Goal: Task Accomplishment & Management: Manage account settings

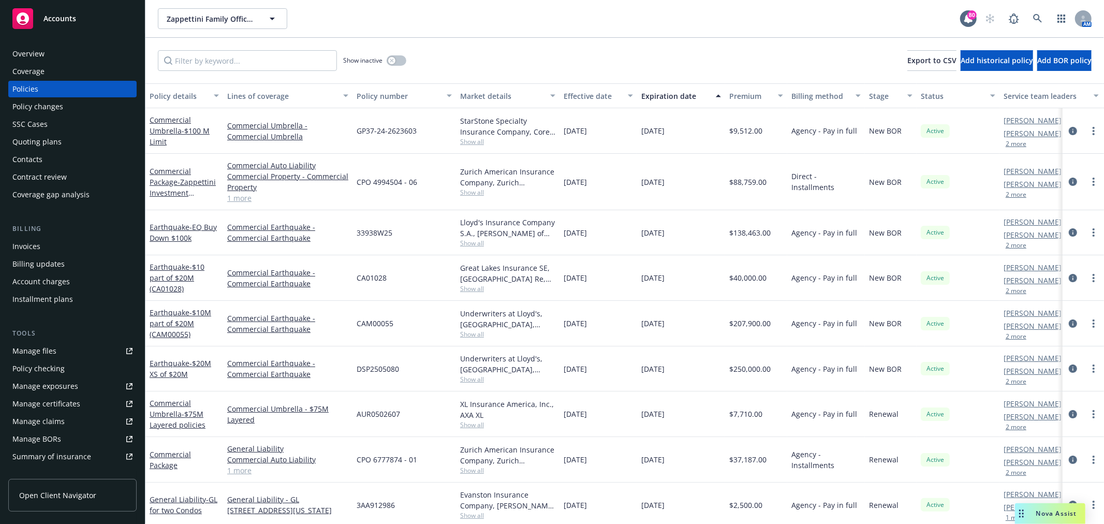
click at [64, 130] on div "SSC Cases" at bounding box center [72, 124] width 120 height 17
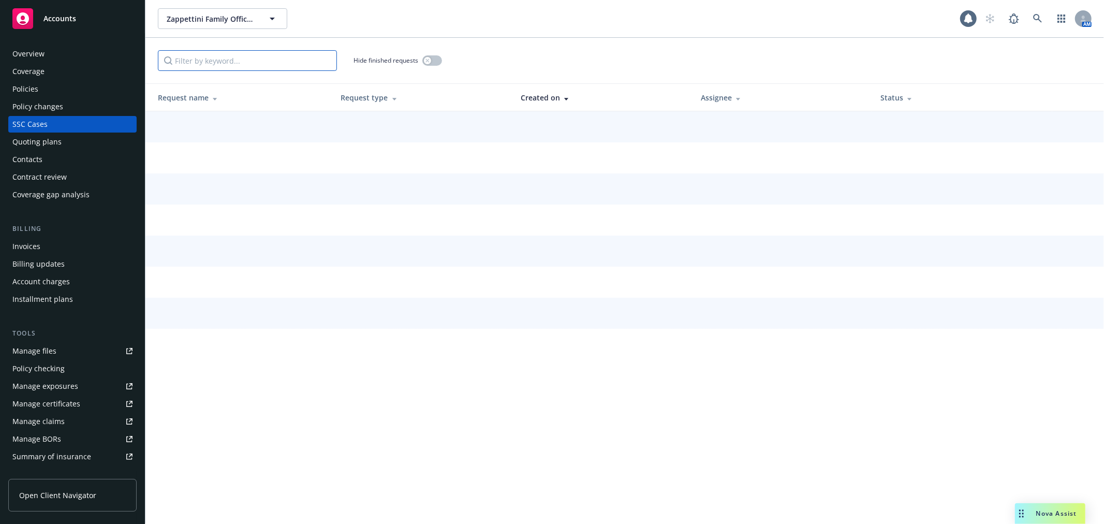
click at [202, 59] on input "Filter by keyword..." at bounding box center [247, 60] width 179 height 21
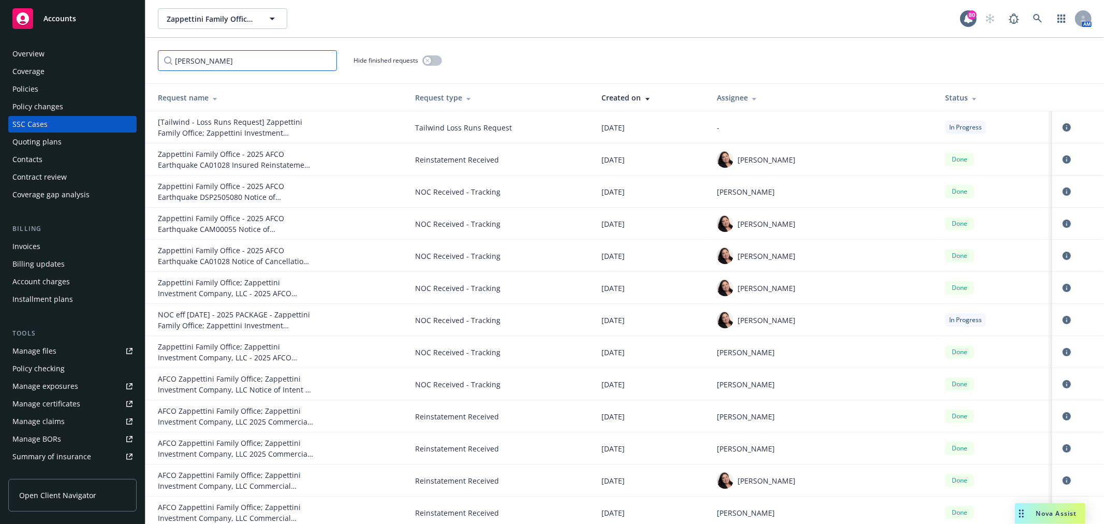
type input "[PERSON_NAME]"
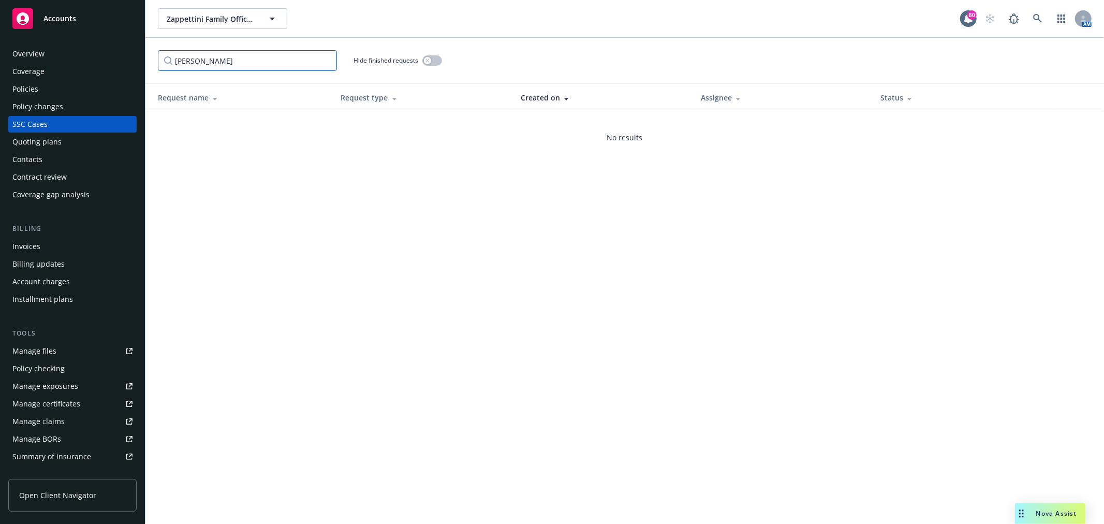
drag, startPoint x: 202, startPoint y: 59, endPoint x: 130, endPoint y: 59, distance: 71.9
click at [130, 59] on div "Accounts Overview Coverage Policies Policy changes SSC Cases Quoting plans Cont…" at bounding box center [552, 262] width 1104 height 524
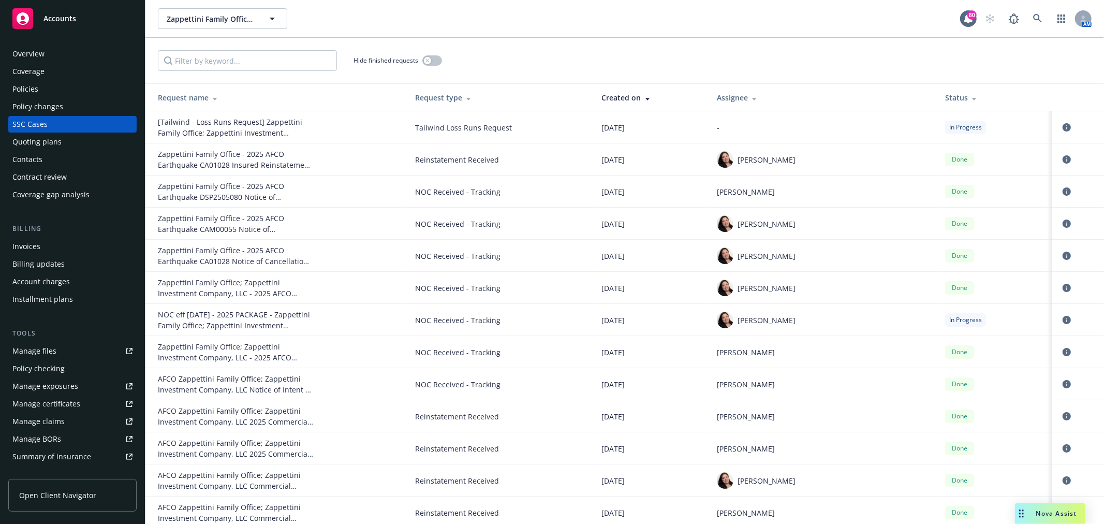
click at [790, 91] on th "Assignee" at bounding box center [822, 97] width 228 height 27
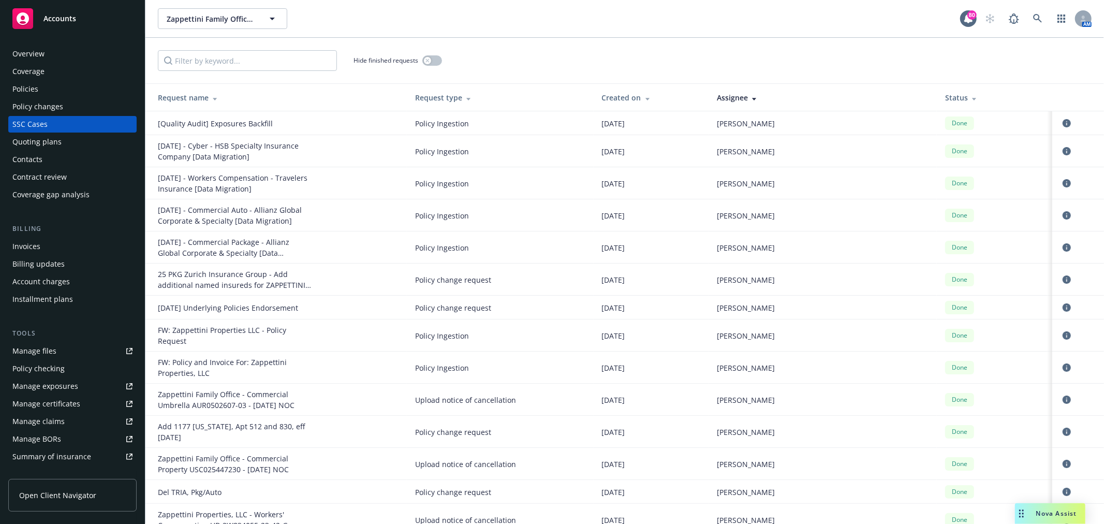
click at [790, 91] on th "Assignee" at bounding box center [822, 97] width 228 height 27
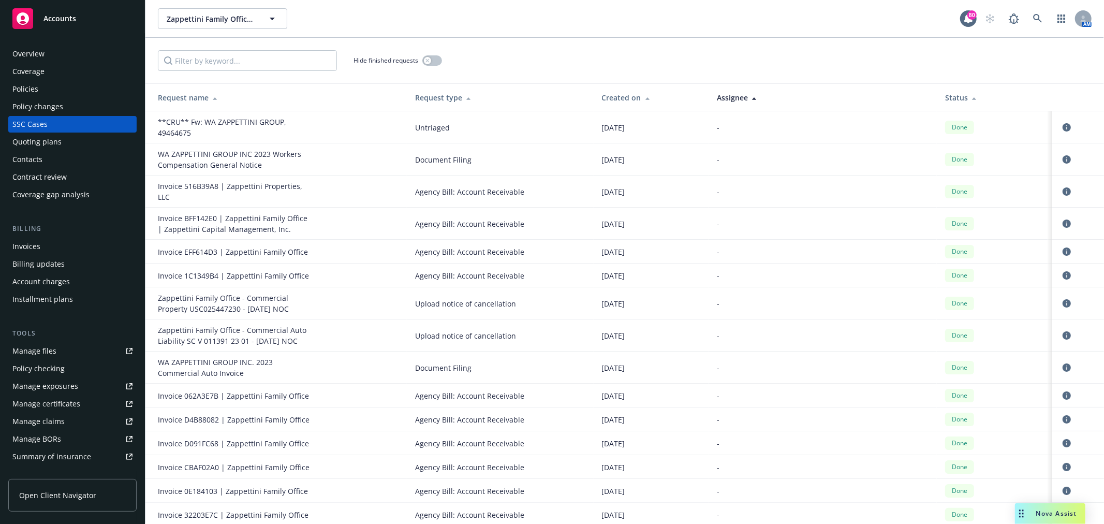
click at [790, 91] on th "Assignee" at bounding box center [822, 97] width 228 height 27
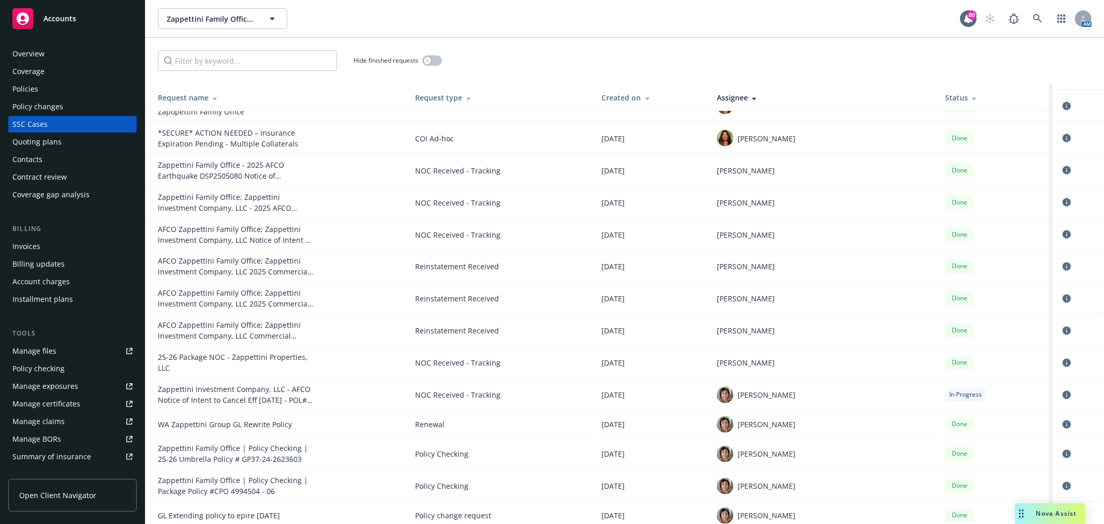
scroll to position [1437, 0]
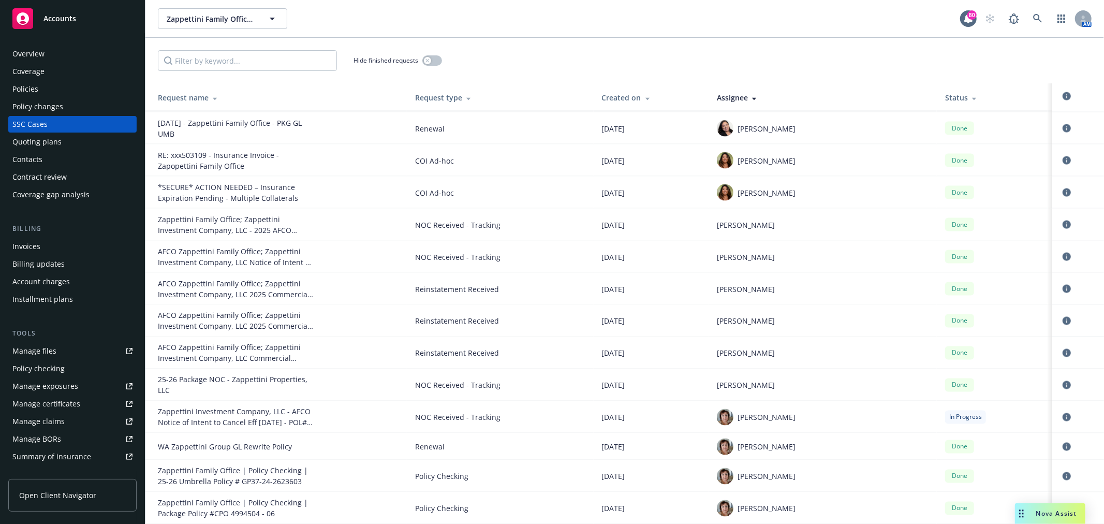
click at [22, 54] on div "Overview" at bounding box center [28, 54] width 32 height 17
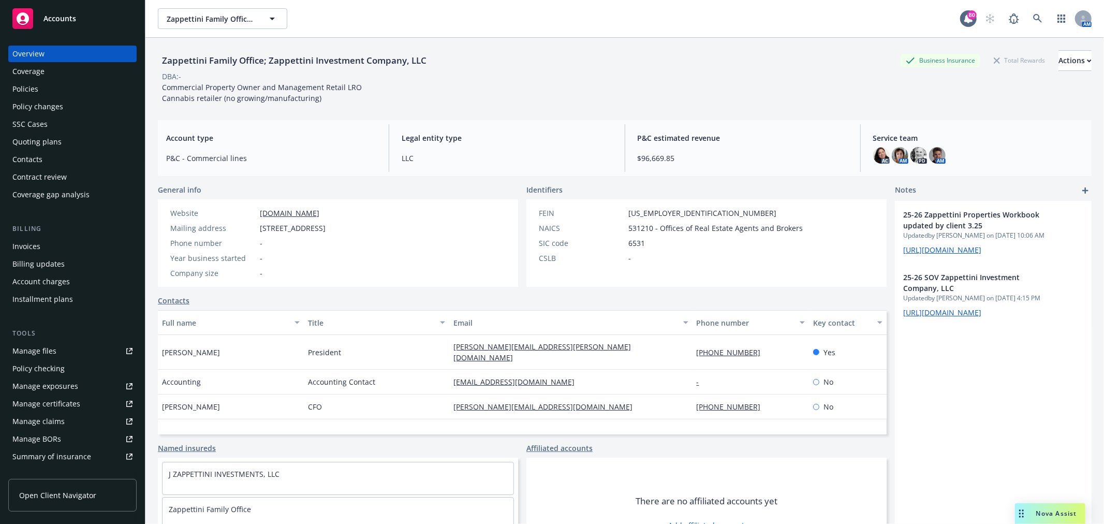
click at [70, 48] on div "Overview" at bounding box center [72, 54] width 120 height 17
click at [70, 7] on link "Accounts" at bounding box center [72, 18] width 128 height 29
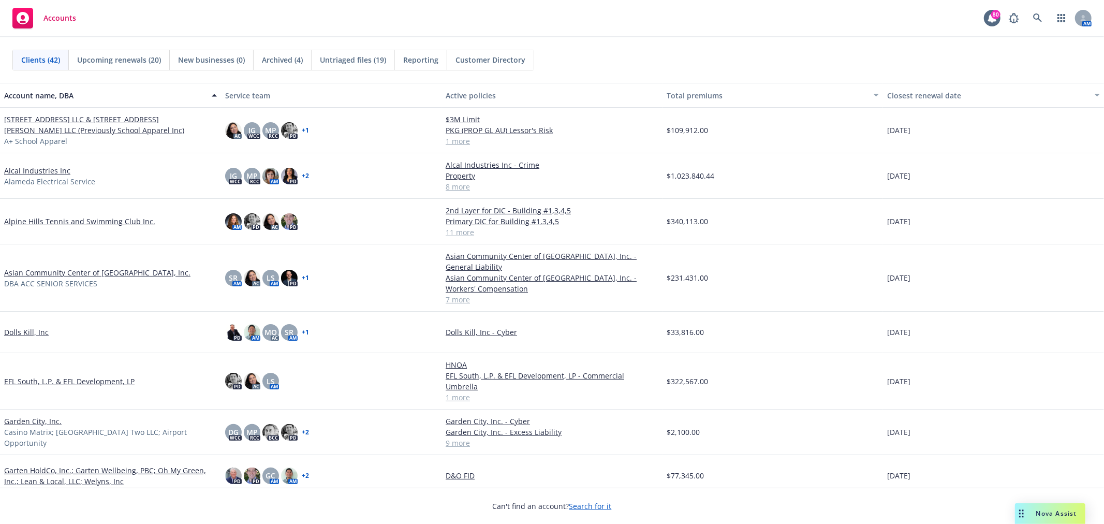
click at [357, 61] on span "Untriaged files (19)" at bounding box center [353, 59] width 66 height 11
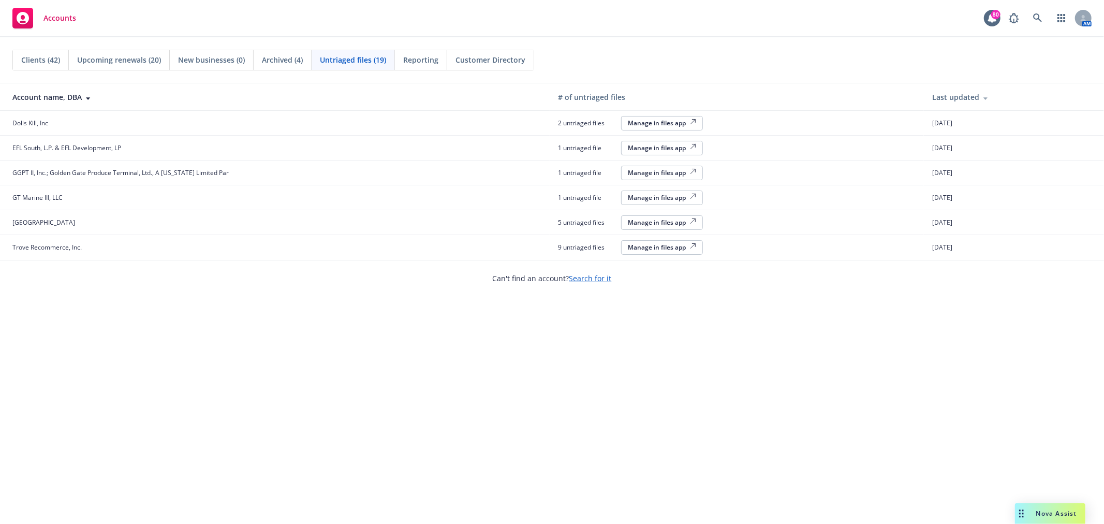
click at [644, 238] on td "9 untriaged files Manage in files app" at bounding box center [737, 247] width 374 height 25
click at [644, 246] on div "Manage in files app" at bounding box center [662, 247] width 68 height 9
click at [372, 61] on span "Untriaged files (19)" at bounding box center [353, 59] width 66 height 11
click at [50, 17] on span "Accounts" at bounding box center [59, 18] width 33 height 8
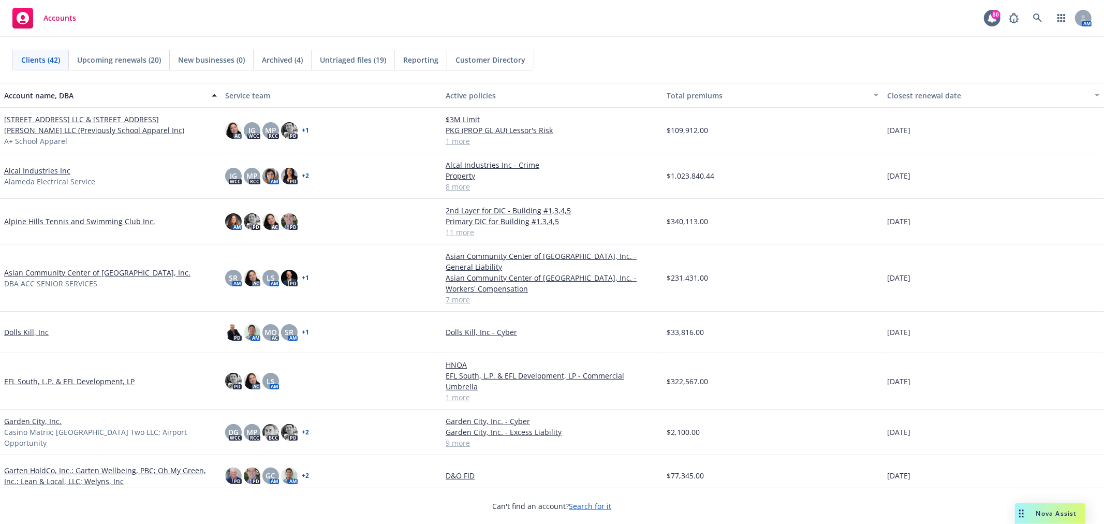
click at [338, 64] on span "Untriaged files (19)" at bounding box center [353, 59] width 66 height 11
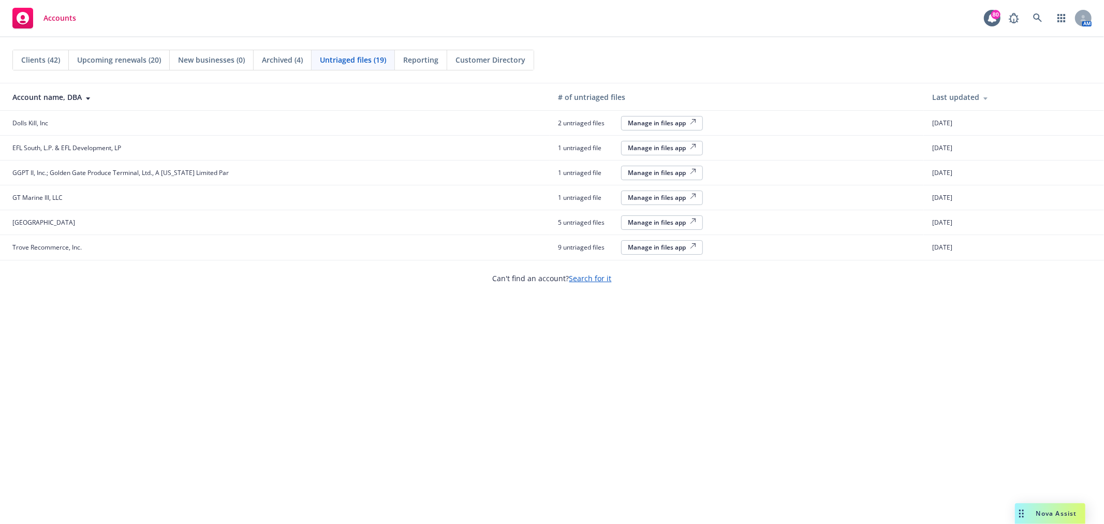
click at [645, 146] on div "Manage in files app" at bounding box center [662, 147] width 68 height 9
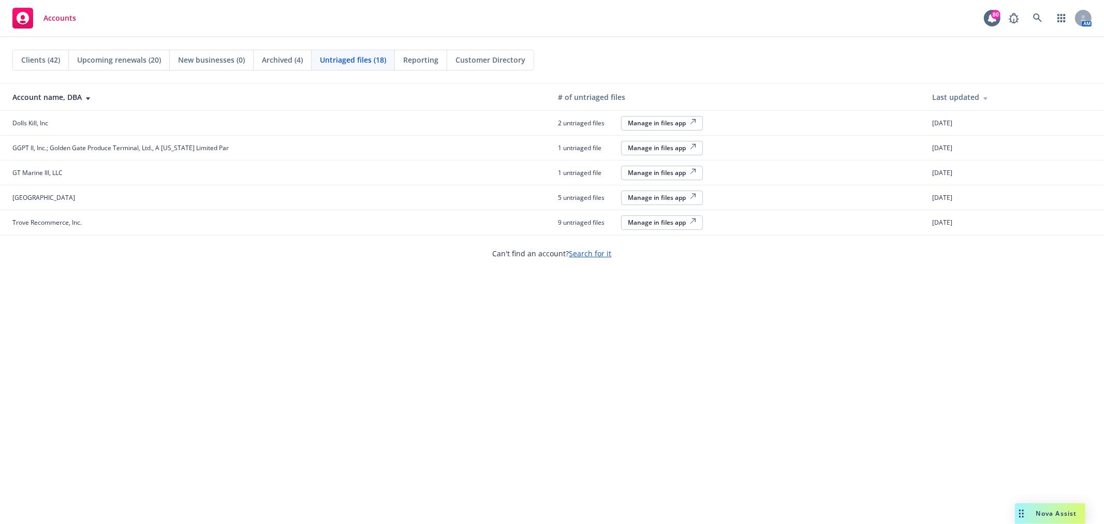
click at [648, 224] on div "Manage in files app" at bounding box center [662, 222] width 68 height 9
click at [667, 195] on div "Manage in files app" at bounding box center [662, 197] width 68 height 9
click at [637, 121] on div "Manage in files app" at bounding box center [662, 123] width 68 height 9
click at [43, 57] on span "Clients (42)" at bounding box center [40, 59] width 39 height 11
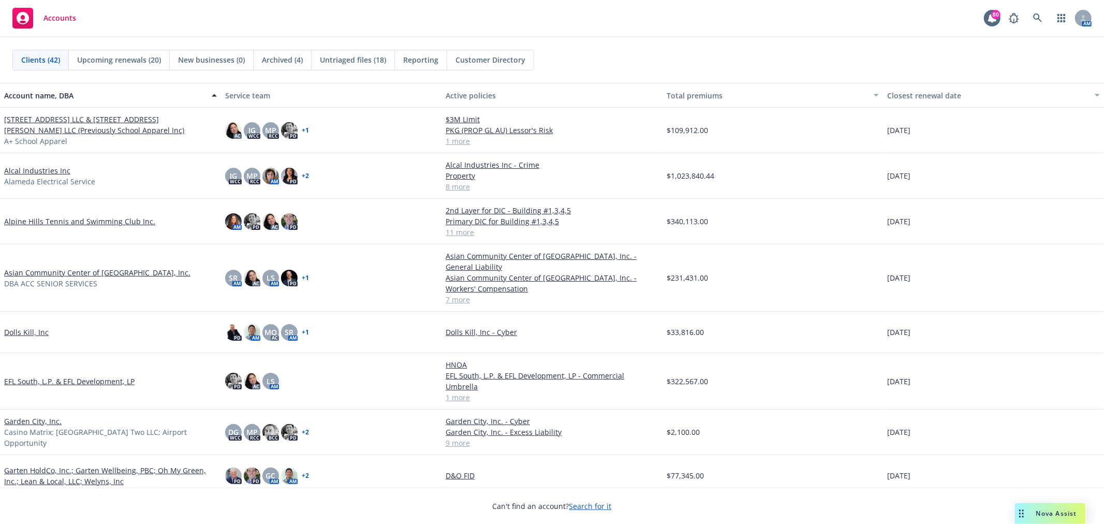
click at [360, 63] on span "Untriaged files (18)" at bounding box center [353, 59] width 66 height 11
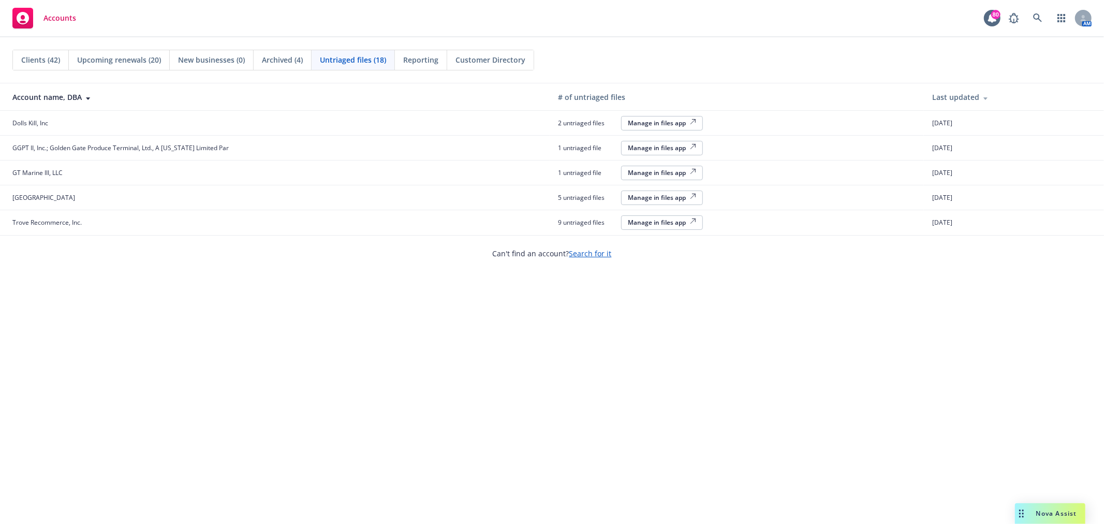
click at [693, 356] on div "Clients (42) Upcoming renewals (20) New businesses (0) Archived (4) Untriaged f…" at bounding box center [552, 280] width 1104 height 486
click at [172, 319] on div "Clients (42) Upcoming renewals (20) New businesses (0) Archived (4) Untriaged f…" at bounding box center [552, 280] width 1104 height 486
click at [38, 55] on span "Clients (42)" at bounding box center [40, 59] width 39 height 11
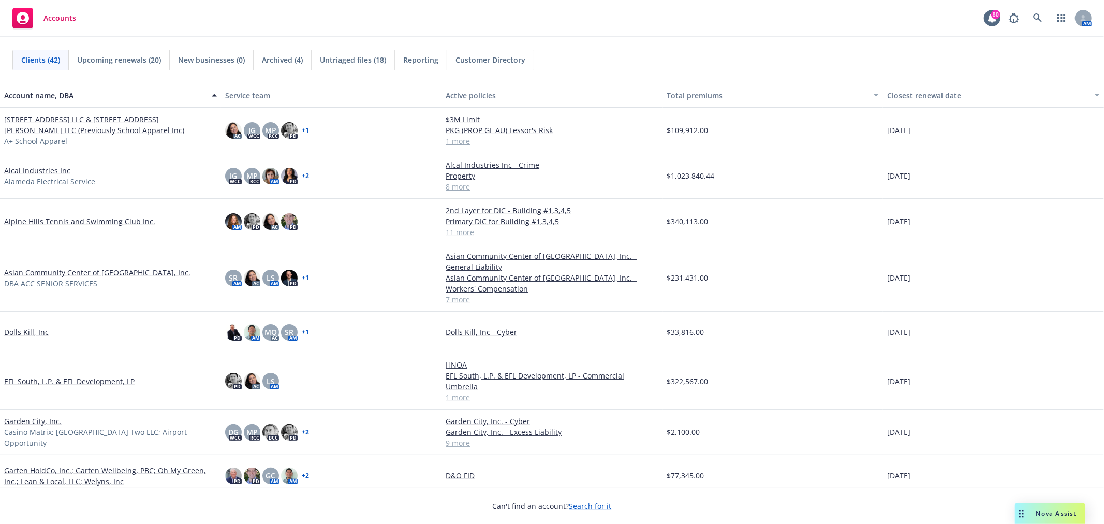
click at [381, 62] on span "Untriaged files (18)" at bounding box center [353, 59] width 66 height 11
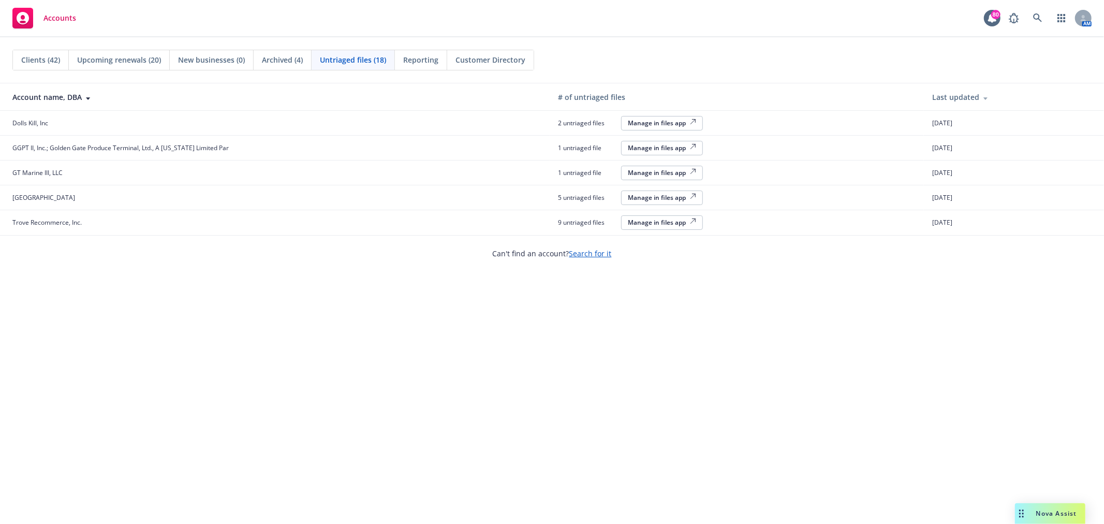
click at [271, 327] on div "Clients (42) Upcoming renewals (20) New businesses (0) Archived (4) Untriaged f…" at bounding box center [552, 280] width 1104 height 486
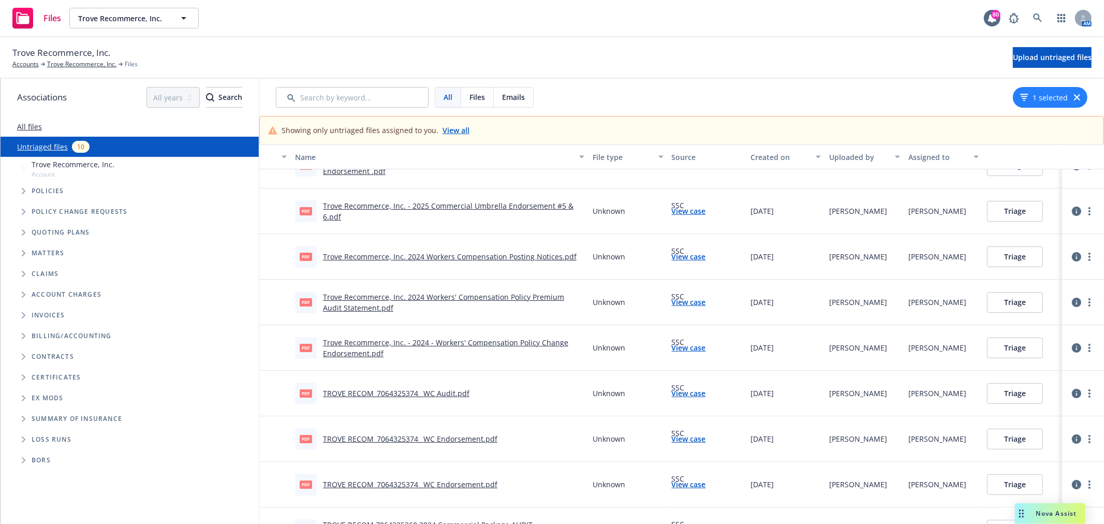
click at [332, 389] on link "TROVE RECOM_7064325374_ WC Audit.pdf" at bounding box center [396, 393] width 146 height 10
click at [689, 392] on link "View case" at bounding box center [689, 393] width 34 height 11
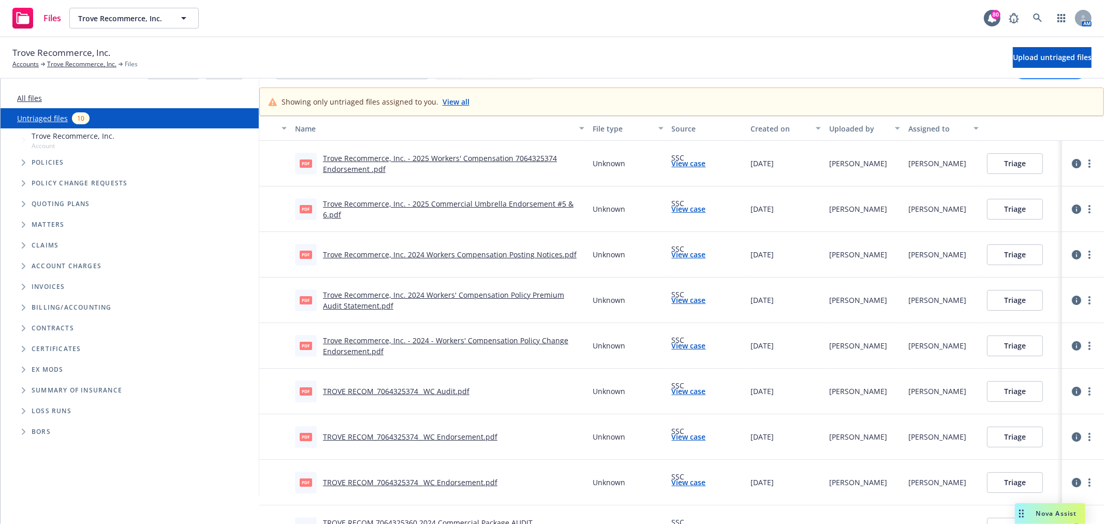
scroll to position [26, 0]
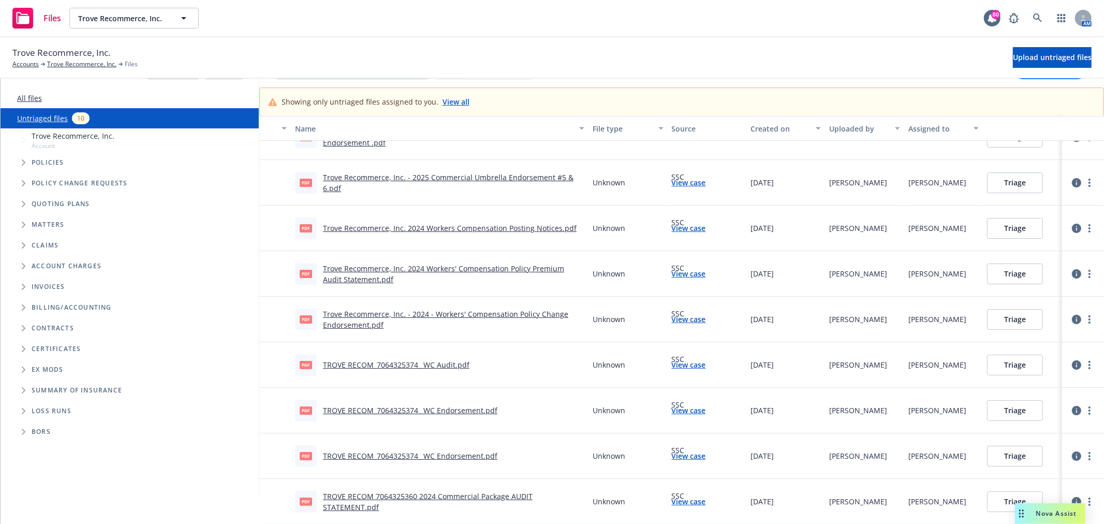
click at [687, 316] on link "View case" at bounding box center [689, 319] width 34 height 11
click at [676, 454] on link "View case" at bounding box center [689, 455] width 34 height 11
click at [394, 492] on link "TROVE RECOM 7064325360 2024 Commercial Package AUDIT STATEMENT.pdf" at bounding box center [428, 501] width 210 height 21
click at [1083, 498] on link "more" at bounding box center [1089, 501] width 12 height 12
click at [770, 493] on div "04/25/2025" at bounding box center [785, 502] width 79 height 46
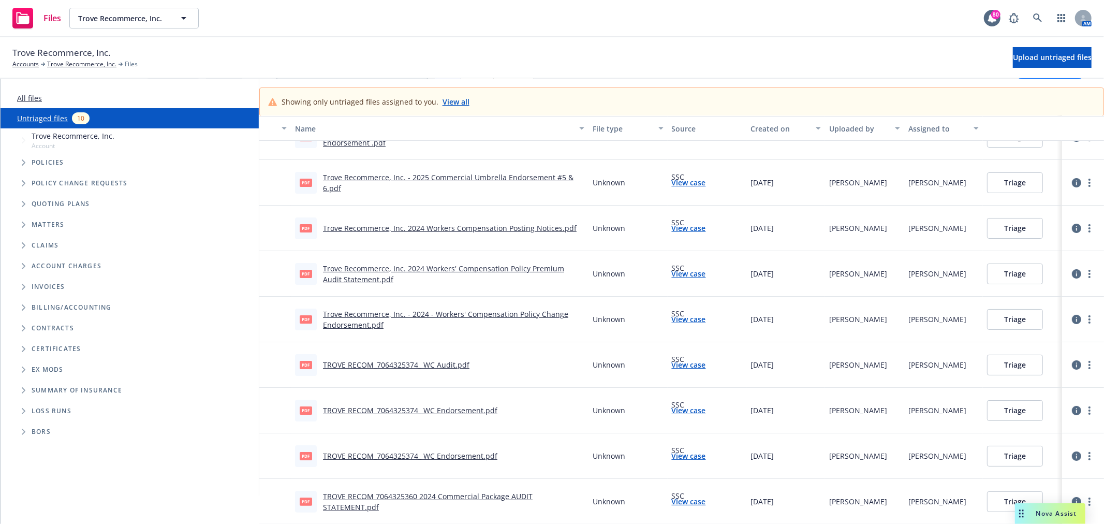
click at [1072, 499] on icon "button" at bounding box center [1076, 501] width 9 height 9
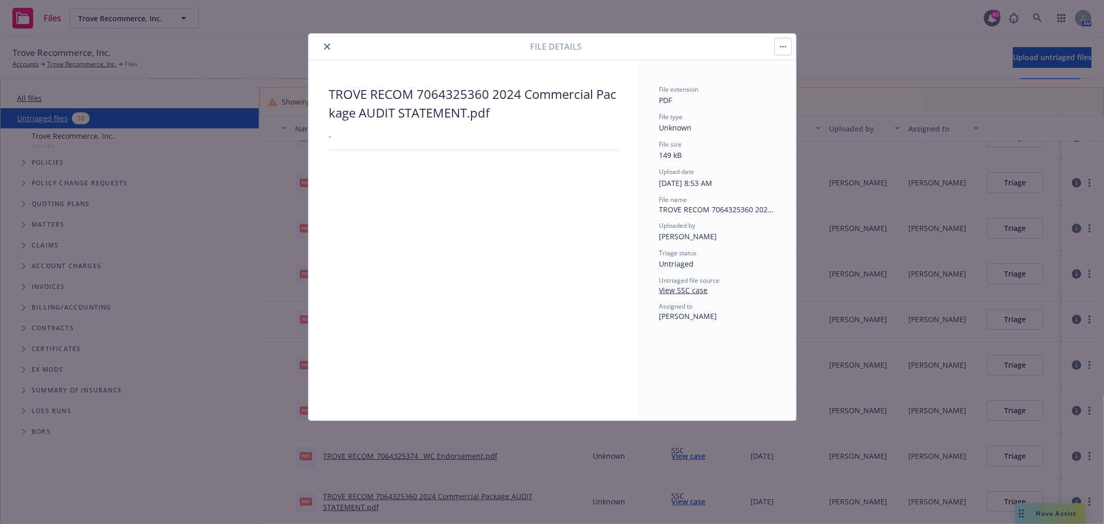
click at [327, 50] on button "close" at bounding box center [327, 46] width 12 height 12
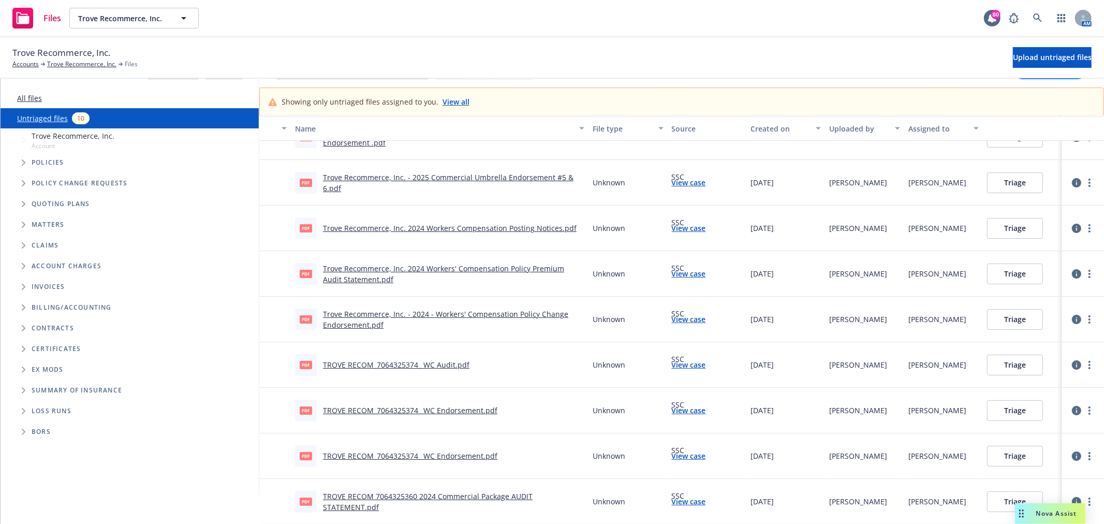
click at [994, 500] on button "Triage" at bounding box center [1015, 501] width 56 height 21
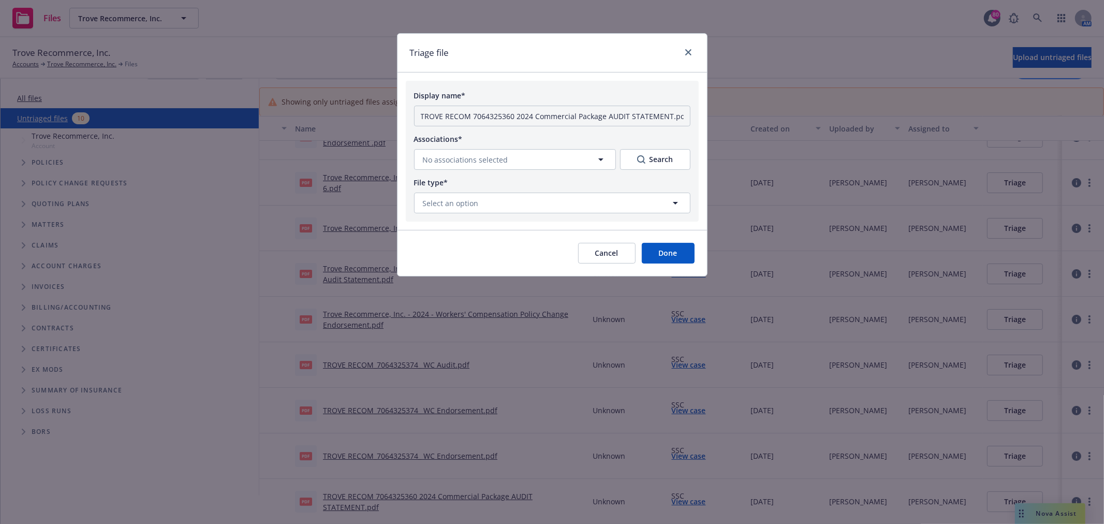
click at [612, 257] on button "Cancel" at bounding box center [606, 253] width 57 height 21
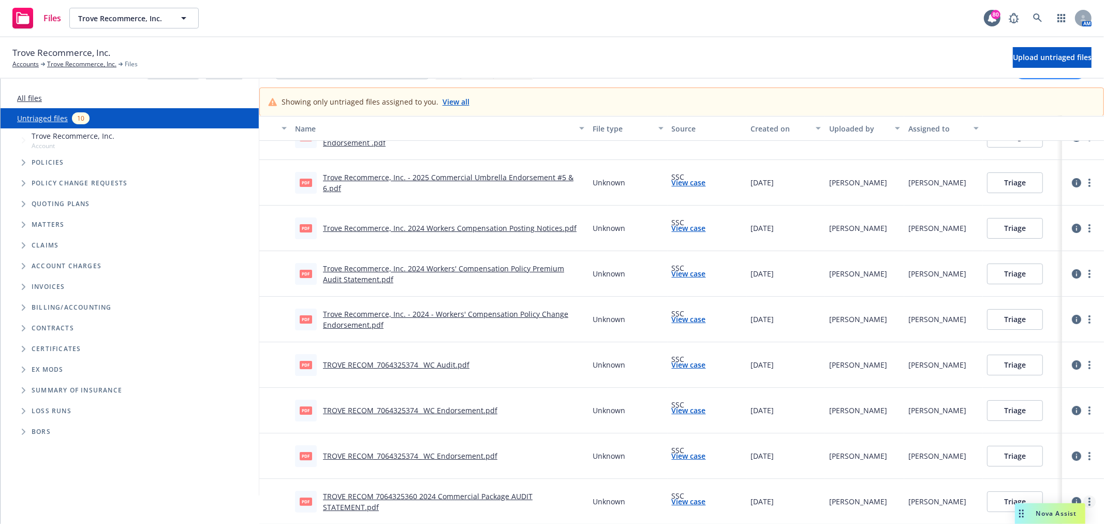
click at [1083, 495] on link "more" at bounding box center [1089, 501] width 12 height 12
click at [588, 494] on div "Unknown" at bounding box center [627, 502] width 79 height 46
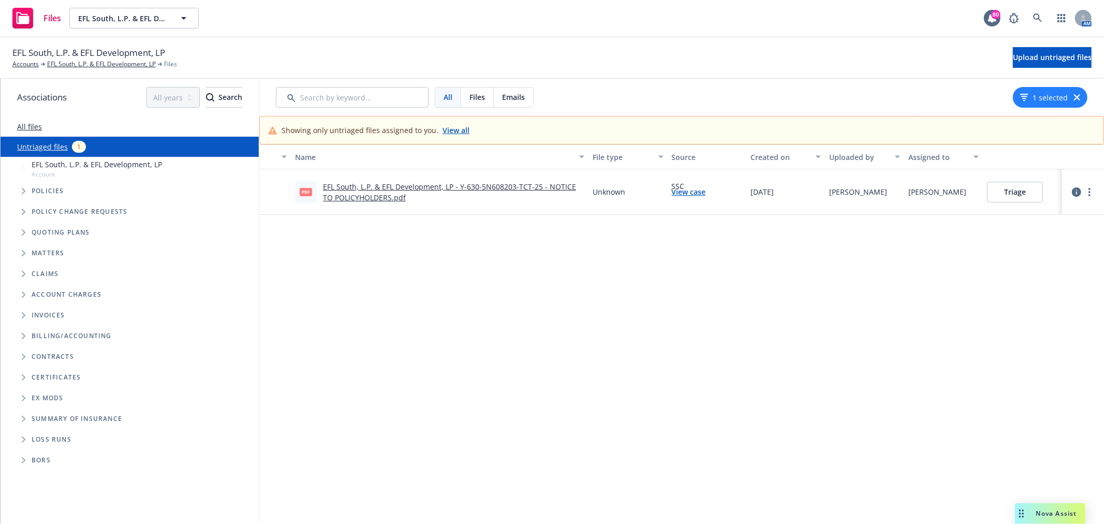
click at [1010, 194] on button "Triage" at bounding box center [1015, 192] width 56 height 21
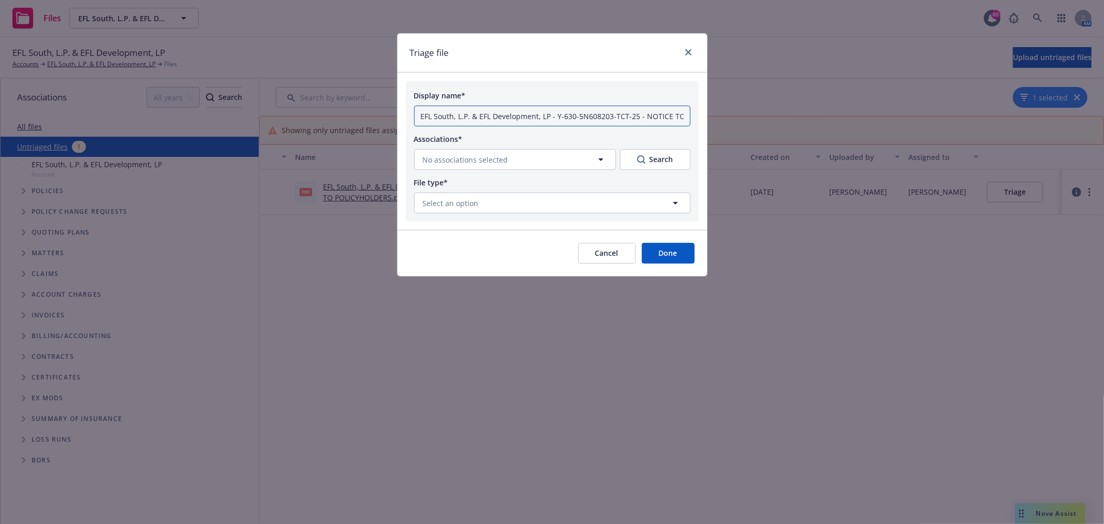
click at [487, 116] on input "EFL South, L.P. & EFL Development, LP - Y-630-5N608203-TCT-25 - NOTICE TO POLIC…" at bounding box center [552, 116] width 276 height 21
click at [591, 252] on button "Cancel" at bounding box center [606, 253] width 57 height 21
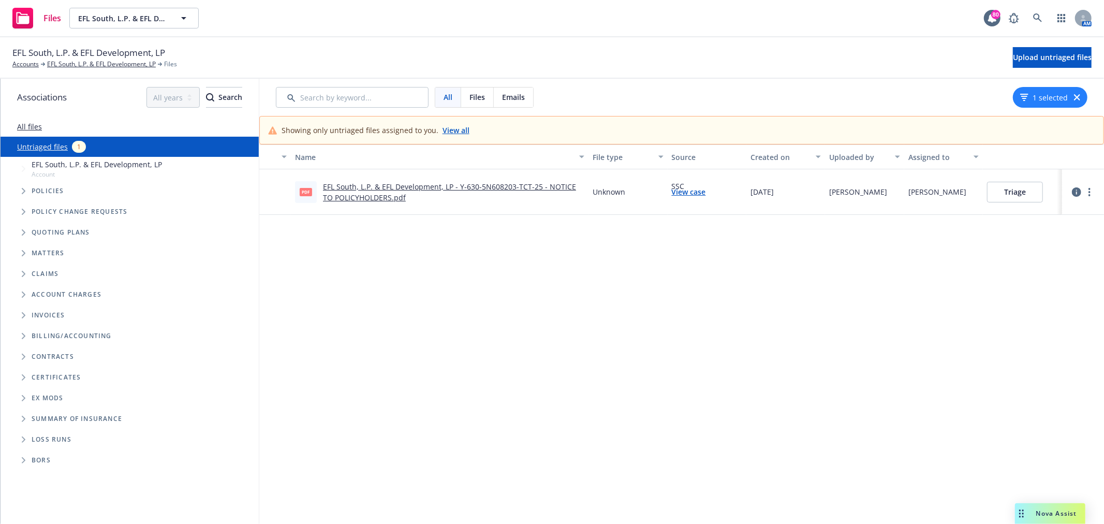
click at [334, 190] on link "EFL South, L.P. & EFL Development, LP - Y-630-5N608203-TCT-25 - NOTICE TO POLIC…" at bounding box center [449, 192] width 253 height 21
click at [1006, 196] on button "Triage" at bounding box center [1015, 192] width 56 height 21
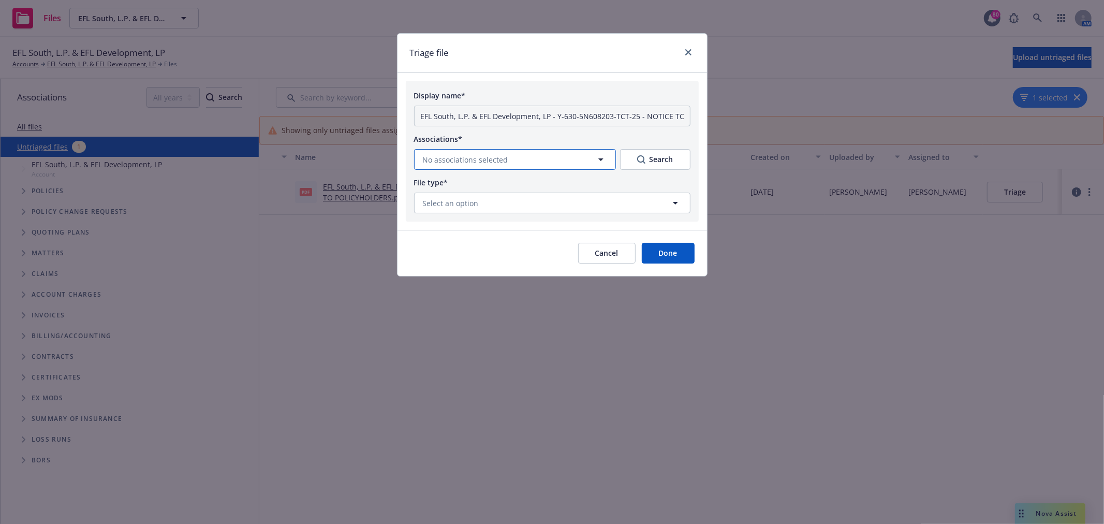
click at [534, 156] on button "No associations selected" at bounding box center [515, 159] width 202 height 21
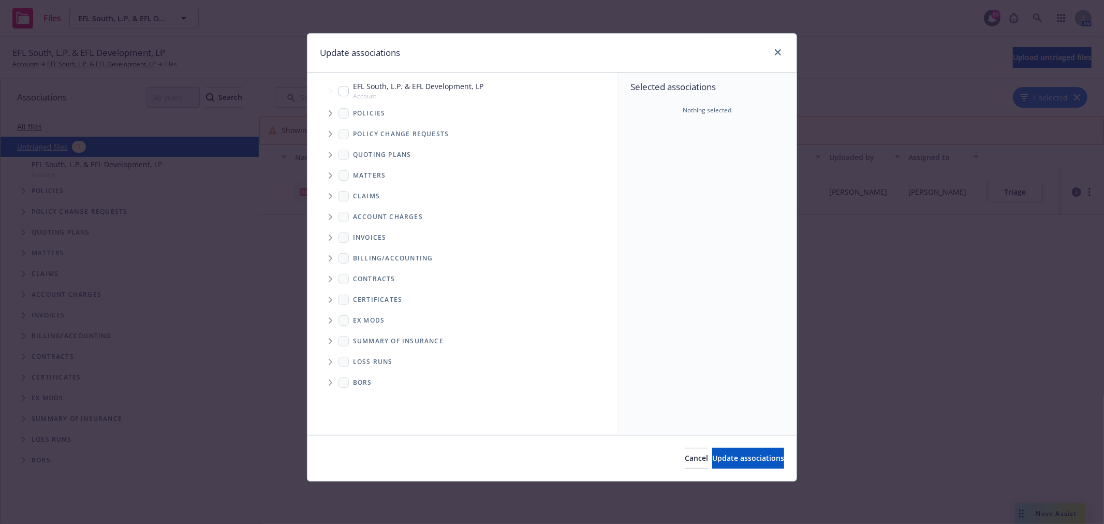
click at [328, 116] on span "Tree Example" at bounding box center [330, 113] width 17 height 17
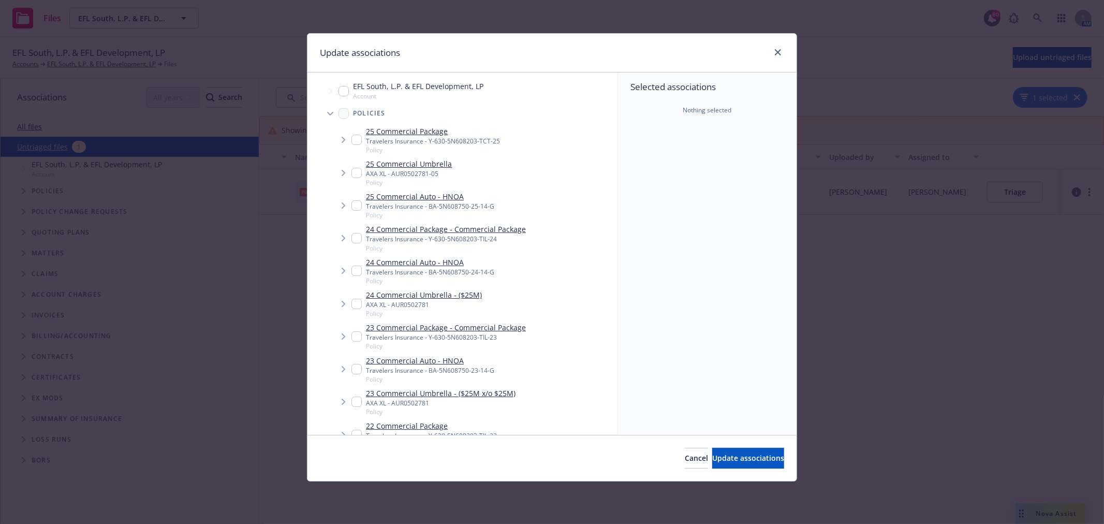
click at [356, 141] on input "Tree Example" at bounding box center [356, 140] width 10 height 10
checkbox input "true"
click at [758, 453] on span "Update associations" at bounding box center [748, 458] width 72 height 10
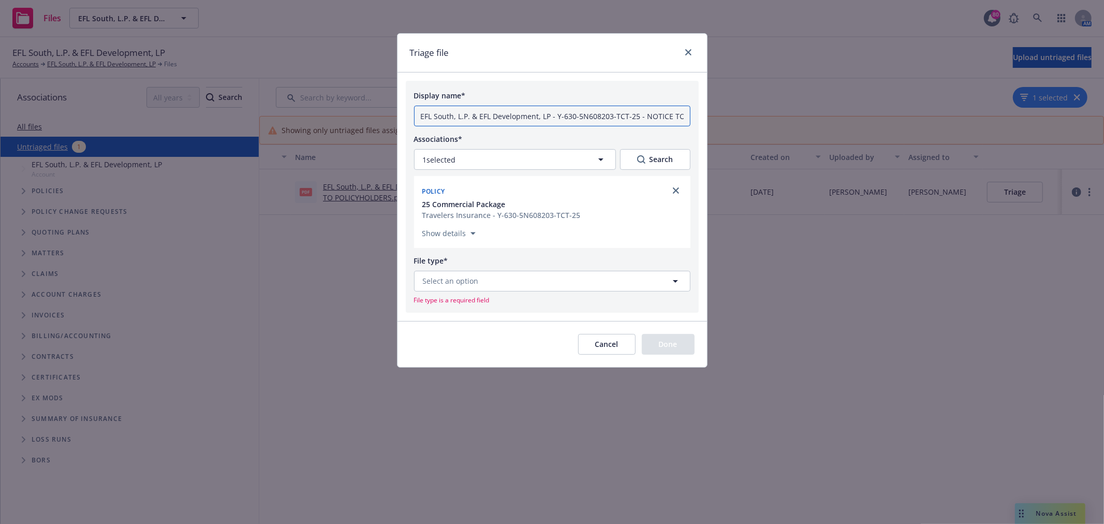
drag, startPoint x: 569, startPoint y: 112, endPoint x: 616, endPoint y: 114, distance: 47.1
click at [571, 114] on input "EFL South, L.P. & EFL Development, LP - Y-630-5N608203-TCT-25 - NOTICE TO POLIC…" at bounding box center [552, 116] width 276 height 21
drag, startPoint x: 642, startPoint y: 118, endPoint x: 328, endPoint y: 118, distance: 314.1
click at [328, 118] on div "Triage file Display name* EFL South, L.P. & EFL Development, LP - Y-630-5N60820…" at bounding box center [552, 262] width 1104 height 524
drag, startPoint x: 593, startPoint y: 116, endPoint x: 463, endPoint y: 126, distance: 130.3
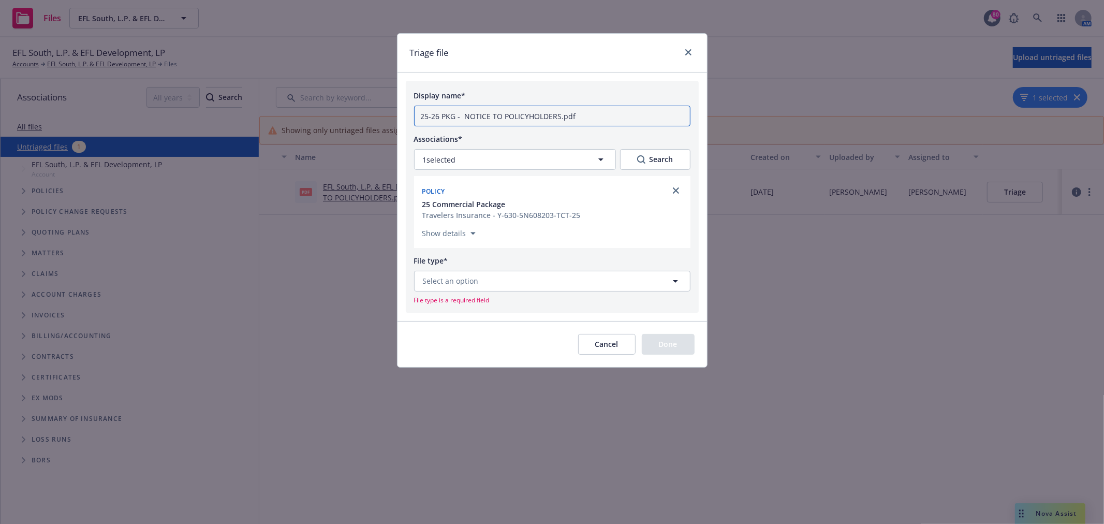
click at [463, 126] on input "25-26 PKG - NOTICE TO POLICYHOLDERS.pdf" at bounding box center [552, 116] width 276 height 21
type input "25-26 PKG - Inspection Contact Request"
click at [465, 283] on span "Select an option" at bounding box center [451, 280] width 56 height 11
type input "ins"
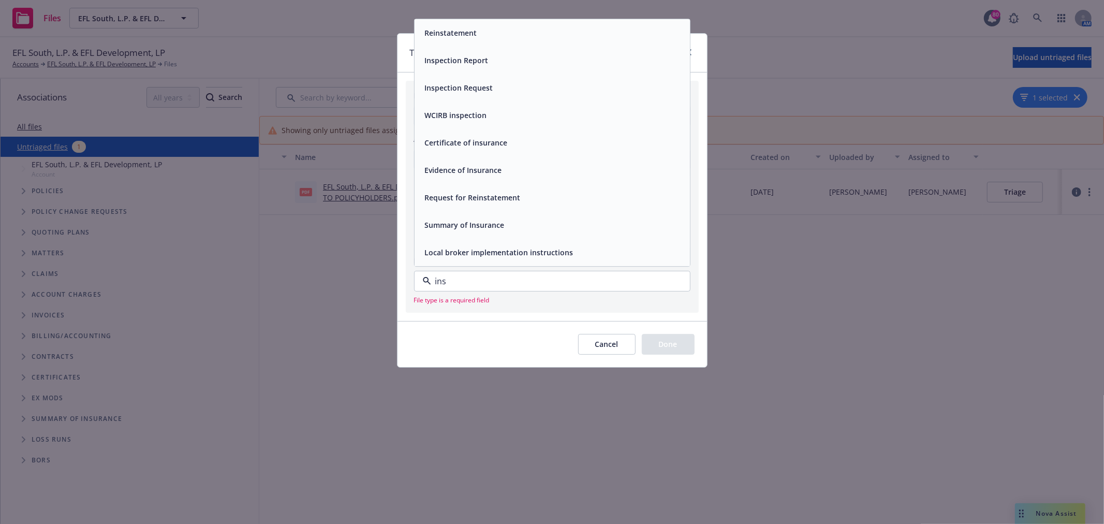
click at [452, 90] on span "Inspection Request" at bounding box center [459, 87] width 68 height 11
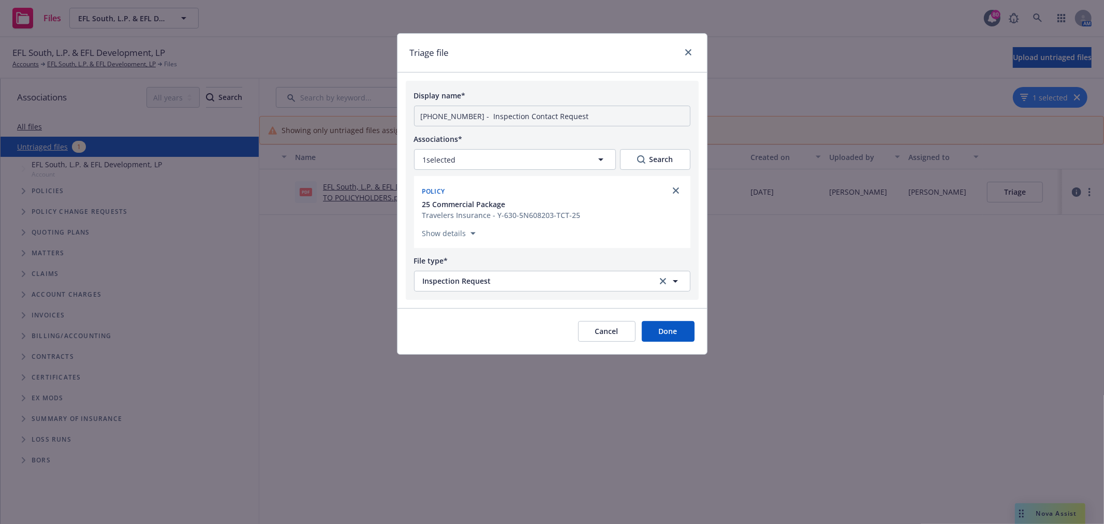
click at [679, 333] on button "Done" at bounding box center [668, 331] width 53 height 21
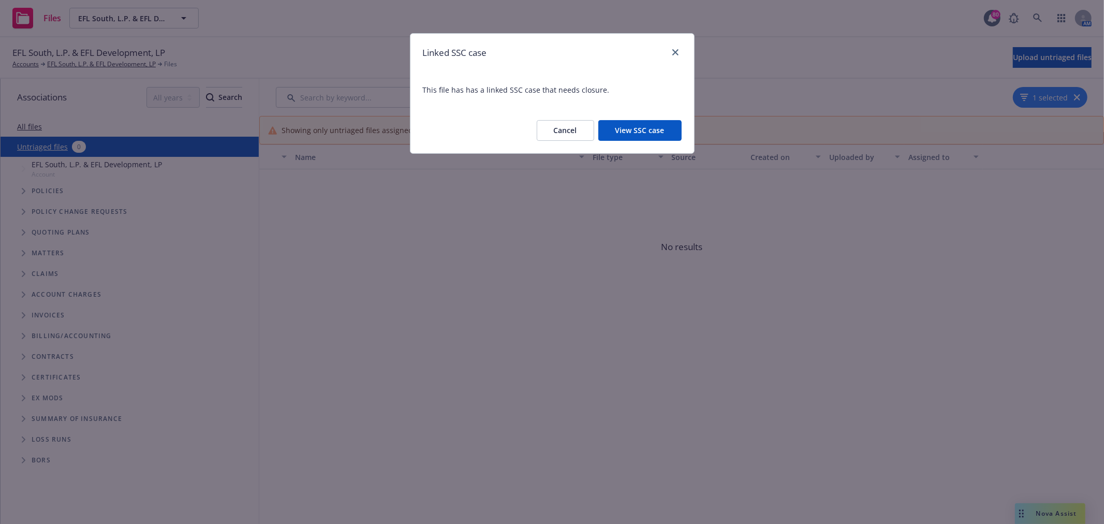
click at [627, 124] on button "View SSC case" at bounding box center [639, 130] width 83 height 21
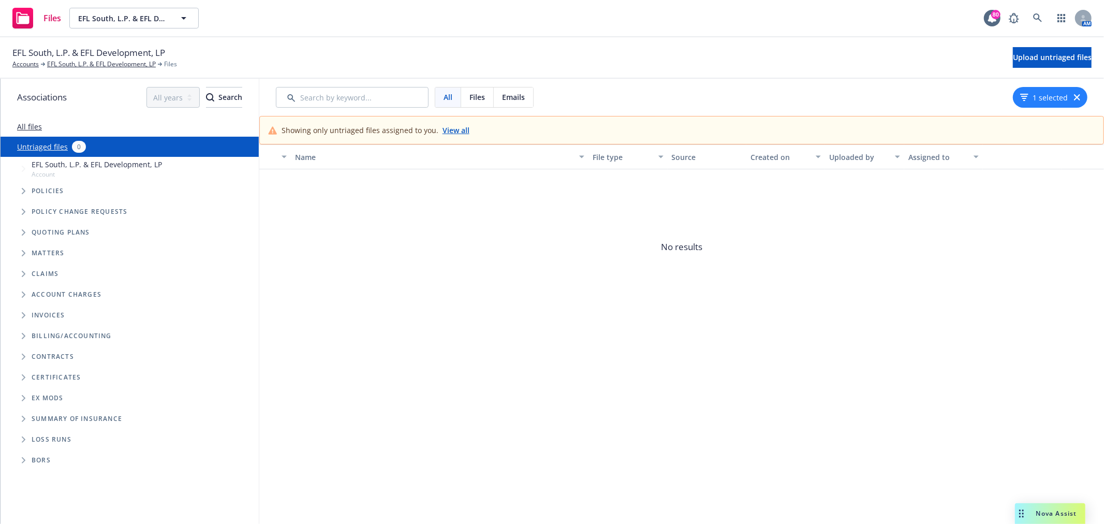
click at [502, 343] on div "Name File type Source Created on Uploaded by Assigned to No results" at bounding box center [681, 333] width 845 height 379
click at [14, 65] on link "Accounts" at bounding box center [25, 64] width 26 height 9
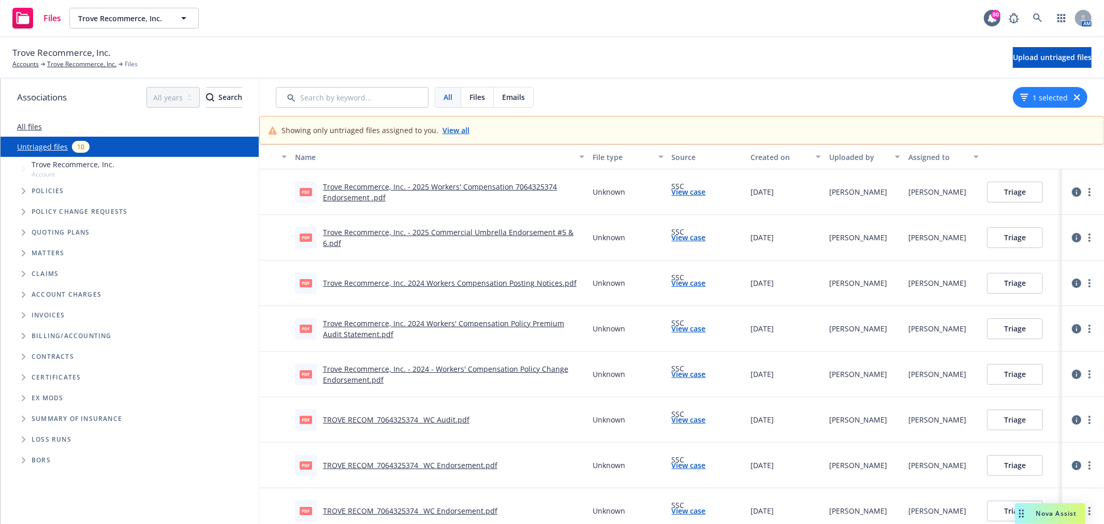
click at [674, 195] on link "View case" at bounding box center [689, 191] width 34 height 11
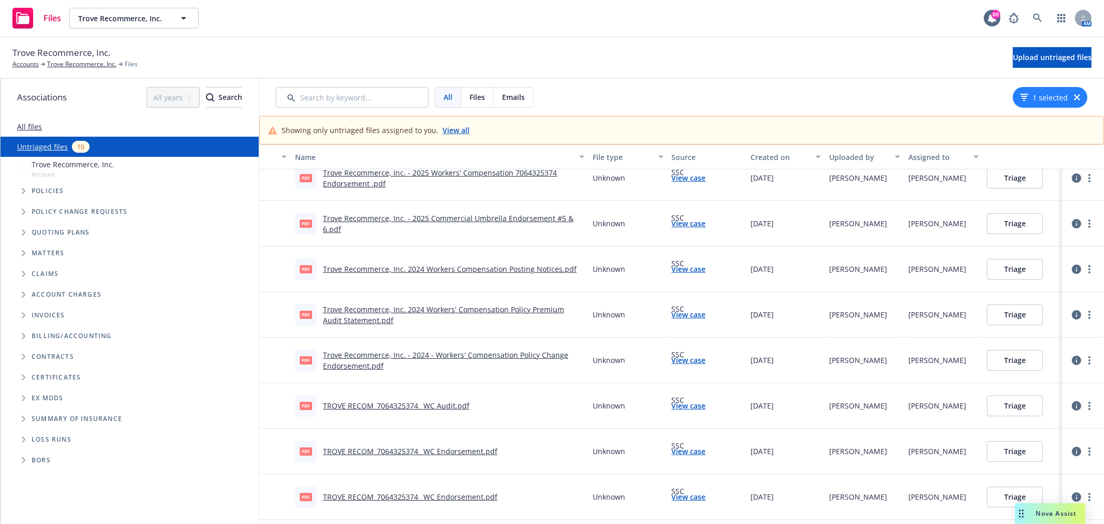
scroll to position [26, 0]
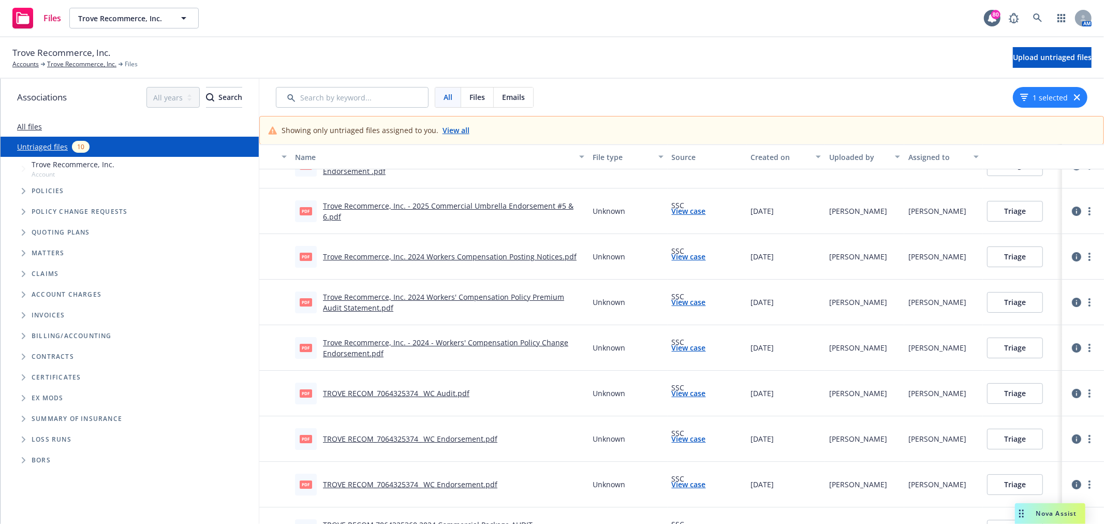
click at [672, 391] on link "View case" at bounding box center [689, 393] width 34 height 11
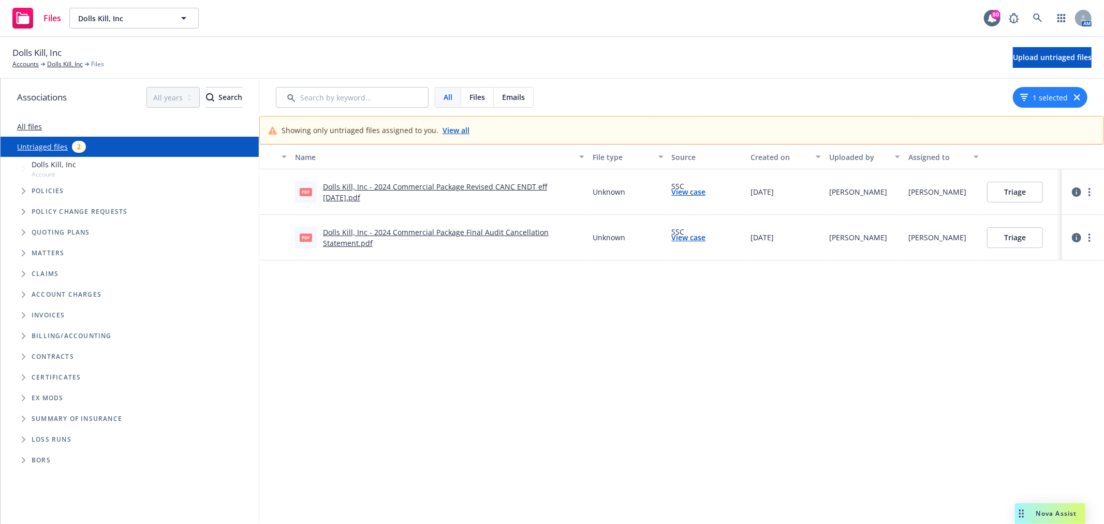
click at [676, 191] on link "View case" at bounding box center [689, 191] width 34 height 11
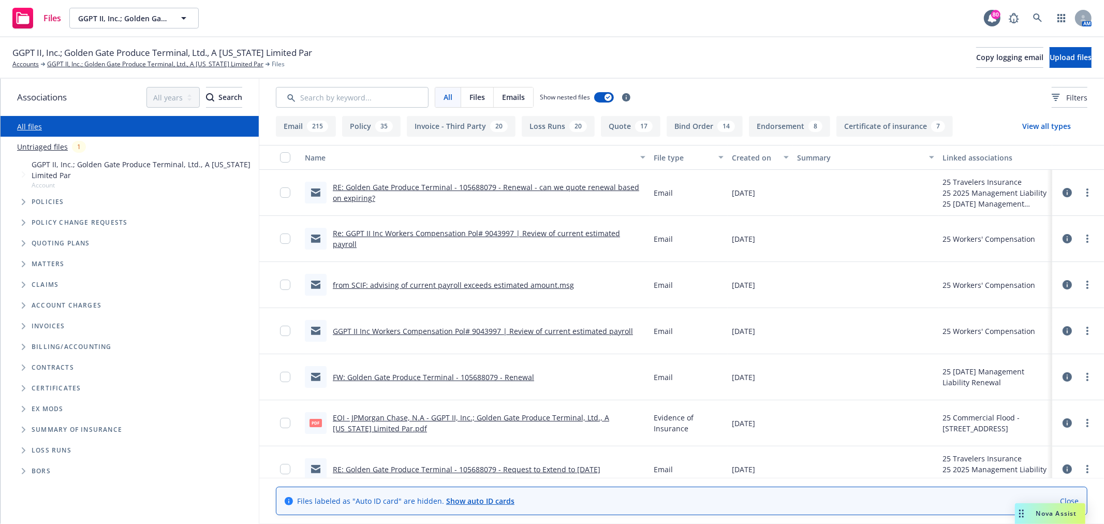
click at [136, 69] on div "GGPT II, Inc.; Golden Gate Produce Terminal, Ltd., A [US_STATE] Limited Par Acc…" at bounding box center [552, 57] width 1104 height 41
click at [140, 64] on link "GGPT II, Inc.; Golden Gate Produce Terminal, Ltd., A [US_STATE] Limited Par" at bounding box center [155, 64] width 216 height 9
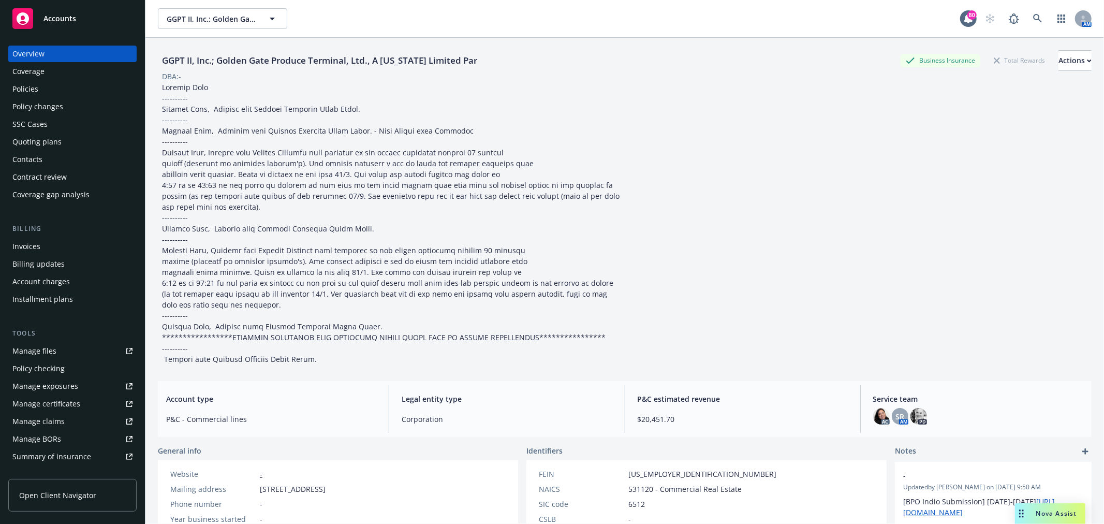
click at [37, 95] on div "Policies" at bounding box center [25, 89] width 26 height 17
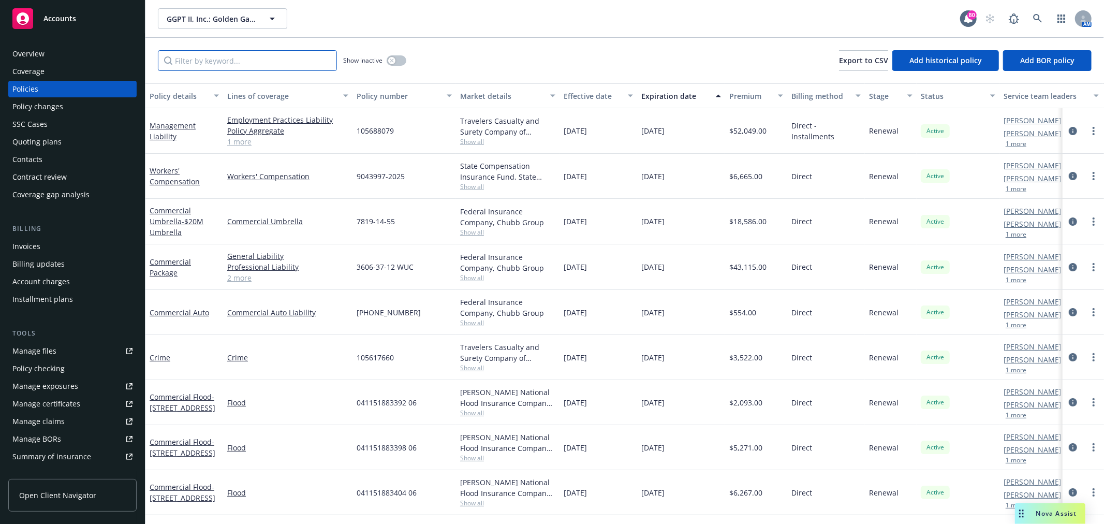
click at [283, 65] on input "Filter by keyword..." at bounding box center [247, 60] width 179 height 21
type input "p"
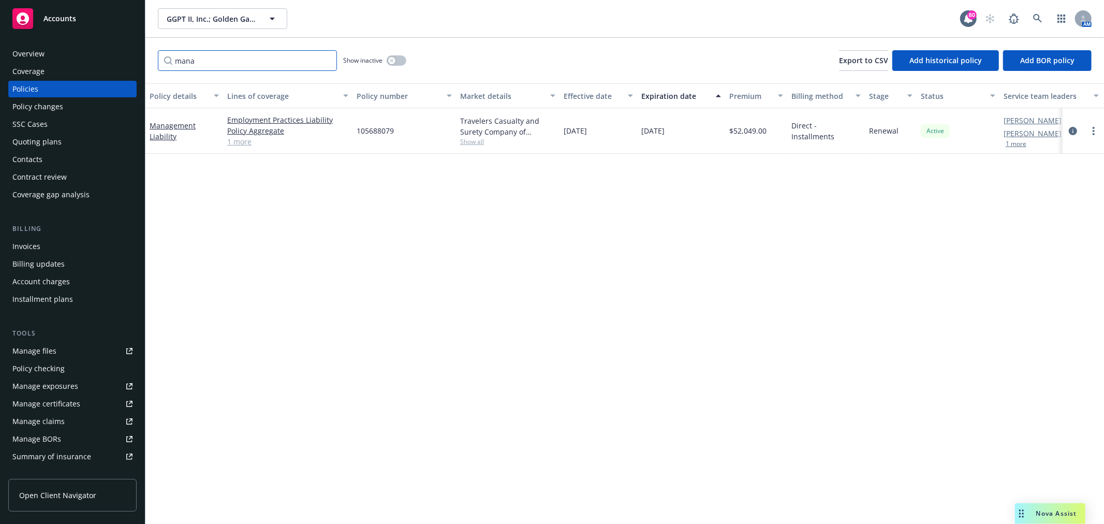
type input "mana"
drag, startPoint x: 394, startPoint y: 131, endPoint x: 358, endPoint y: 132, distance: 36.2
click at [358, 132] on div "105688079" at bounding box center [403, 131] width 103 height 46
copy span "105688079"
